Goal: Transaction & Acquisition: Book appointment/travel/reservation

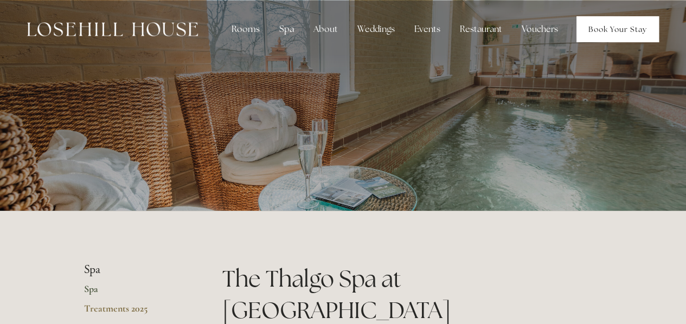
click at [622, 31] on link "Book Your Stay" at bounding box center [617, 29] width 82 height 26
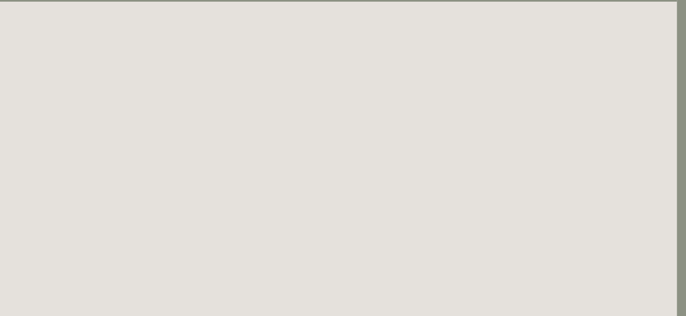
scroll to position [0, 9]
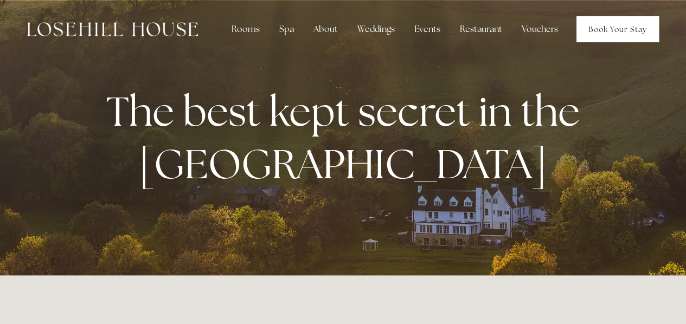
click at [607, 27] on link "Book Your Stay" at bounding box center [617, 29] width 82 height 26
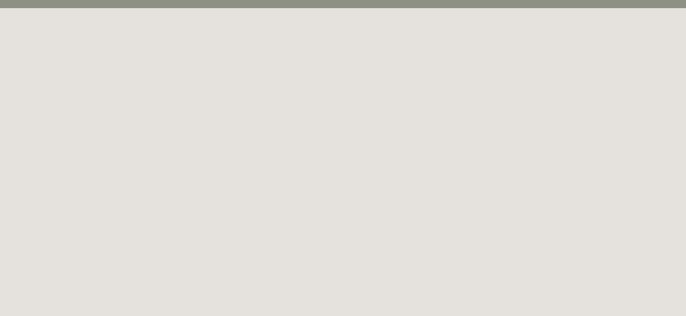
scroll to position [59, 0]
